Goal: Information Seeking & Learning: Get advice/opinions

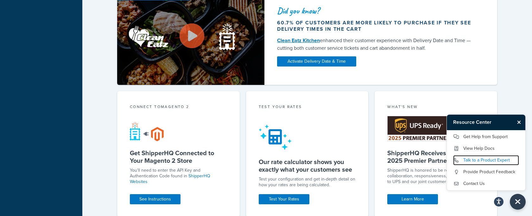
click at [508, 126] on link "Talk to a Product Expert" at bounding box center [486, 160] width 66 height 10
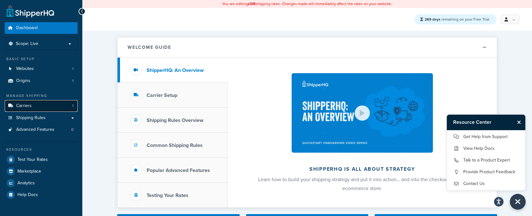
click at [28, 108] on span "Carriers" at bounding box center [24, 105] width 16 height 5
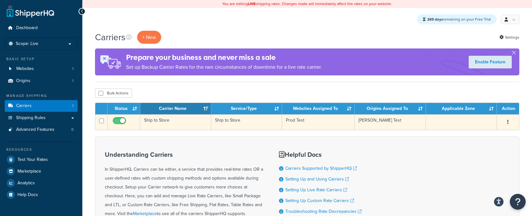
click at [508, 120] on icon "button" at bounding box center [508, 122] width 1 height 4
click at [474, 162] on link "Delete" at bounding box center [483, 161] width 50 height 13
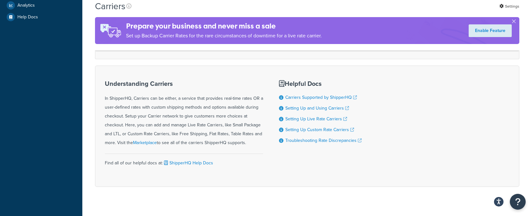
scroll to position [185, 0]
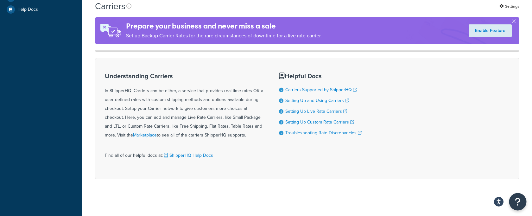
click at [517, 200] on icon "Open Resource Center" at bounding box center [518, 201] width 6 height 9
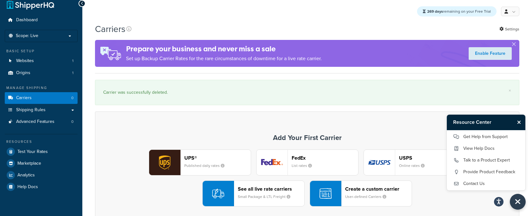
scroll to position [0, 0]
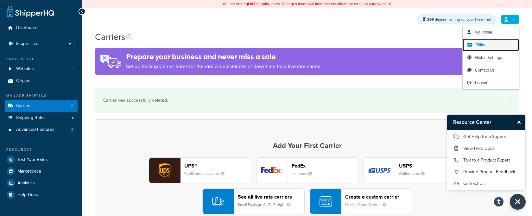
click at [486, 44] on span "Billing" at bounding box center [481, 45] width 11 height 6
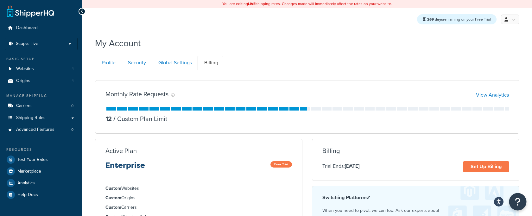
click at [519, 201] on icon "Open Resource Center" at bounding box center [518, 201] width 6 height 9
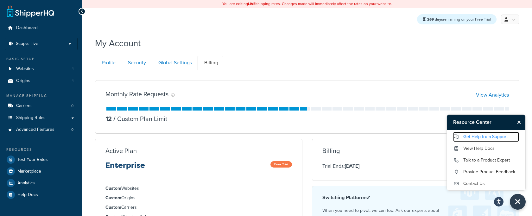
click at [488, 138] on link "Get Help from Support" at bounding box center [486, 137] width 66 height 10
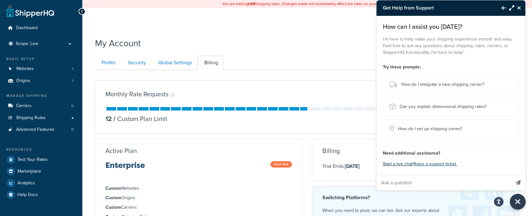
click at [402, 164] on button "Start a live chat" at bounding box center [398, 164] width 30 height 9
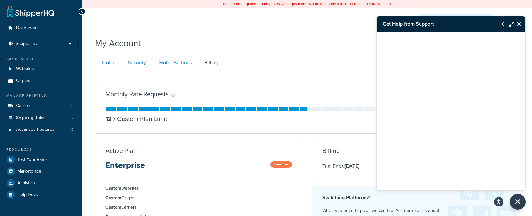
click at [504, 22] on icon "Back to Resource Center" at bounding box center [504, 24] width 4 height 5
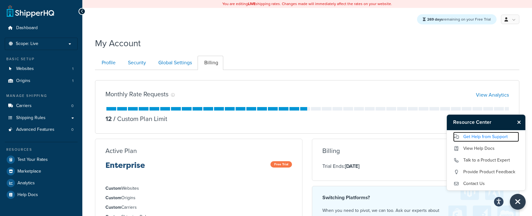
click at [476, 134] on link "Get Help from Support" at bounding box center [486, 137] width 66 height 10
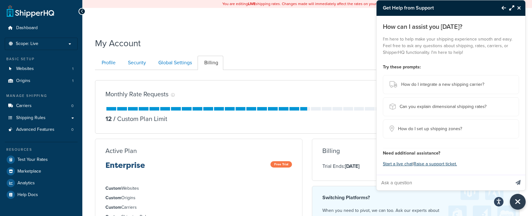
click at [503, 8] on icon "Back to Resource Center" at bounding box center [504, 7] width 4 height 5
click at [503, 8] on div "269 days remaining on your Free Trial My Profile Billing Global Settings Contac…" at bounding box center [307, 19] width 450 height 23
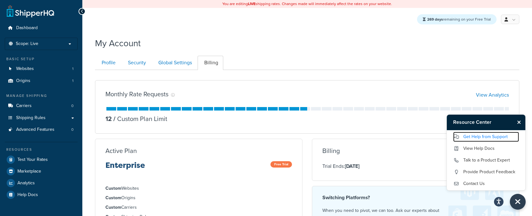
click at [495, 137] on link "Get Help from Support" at bounding box center [486, 137] width 66 height 10
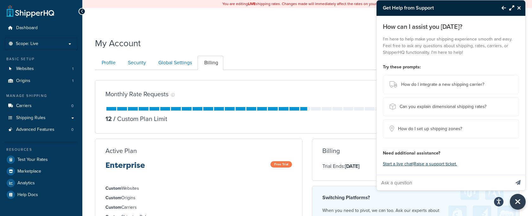
click at [505, 9] on icon "Back to Resource Center" at bounding box center [504, 7] width 4 height 5
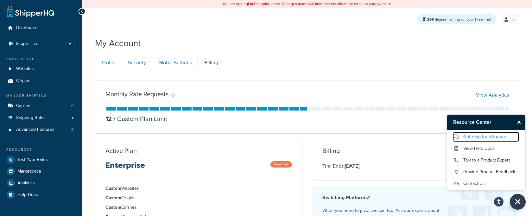
click at [487, 136] on link "Get Help from Support" at bounding box center [486, 137] width 66 height 10
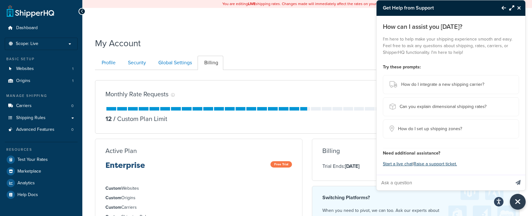
drag, startPoint x: 439, startPoint y: 11, endPoint x: 381, endPoint y: 12, distance: 57.4
click at [381, 12] on h3 "Get Help from Support" at bounding box center [436, 7] width 119 height 15
drag, startPoint x: 440, startPoint y: 12, endPoint x: 381, endPoint y: 10, distance: 59.3
click at [381, 10] on h3 "Get Help from Support" at bounding box center [436, 7] width 119 height 15
copy h3 "Get Help from Support"
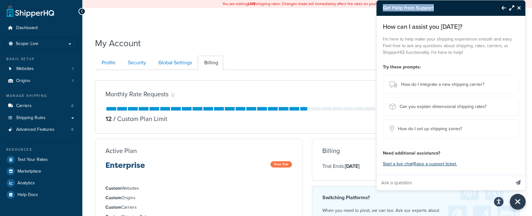
click at [504, 8] on icon "Back to Resource Center" at bounding box center [504, 7] width 4 height 5
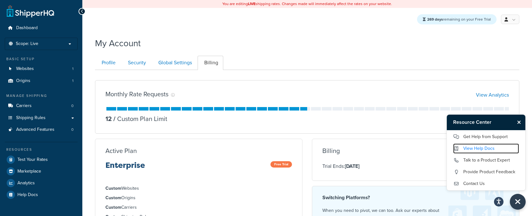
click at [482, 148] on link "View Help Docs" at bounding box center [486, 149] width 66 height 10
click at [477, 149] on link "View Help Docs" at bounding box center [486, 149] width 66 height 10
click at [481, 146] on link "View Help Docs" at bounding box center [486, 149] width 66 height 10
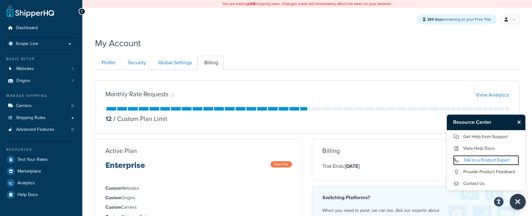
click at [482, 159] on link "Talk to a Product Expert" at bounding box center [486, 160] width 66 height 10
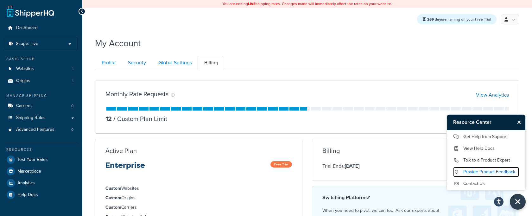
click at [474, 172] on link "Provide Product Feedback" at bounding box center [486, 172] width 66 height 10
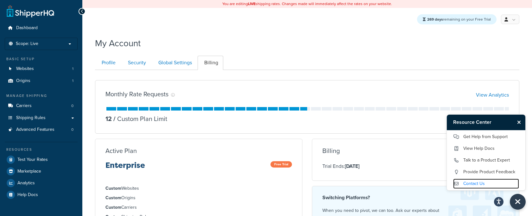
click at [468, 184] on link "Contact Us" at bounding box center [486, 184] width 66 height 10
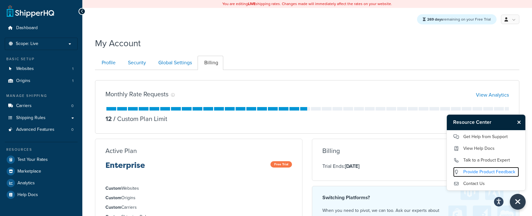
click at [489, 173] on link "Provide Product Feedback" at bounding box center [486, 172] width 66 height 10
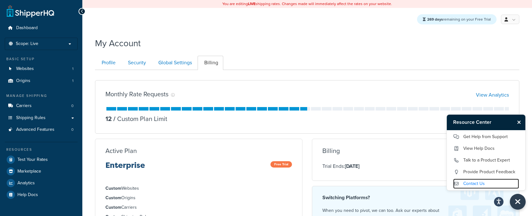
click at [472, 184] on link "Contact Us" at bounding box center [486, 184] width 66 height 10
